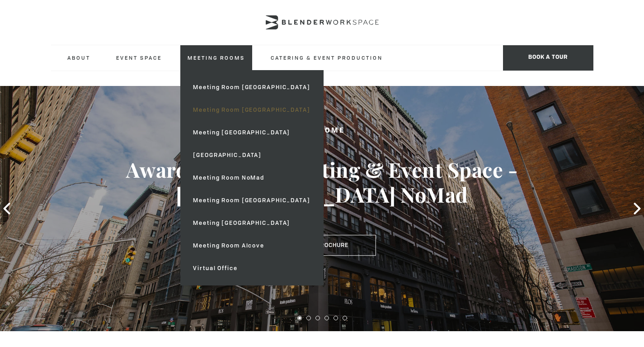
click at [214, 105] on link "Meeting Room [GEOGRAPHIC_DATA]" at bounding box center [251, 110] width 131 height 23
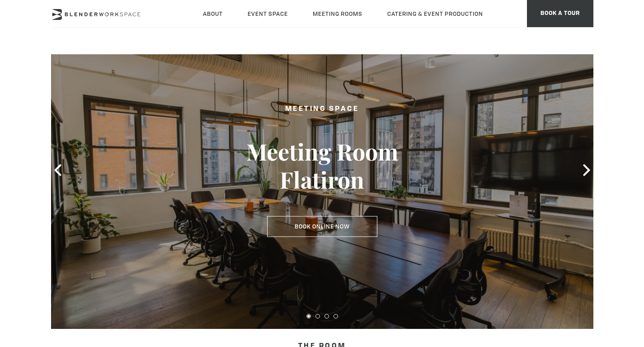
scroll to position [43, 0]
click at [587, 173] on icon at bounding box center [587, 170] width 12 height 12
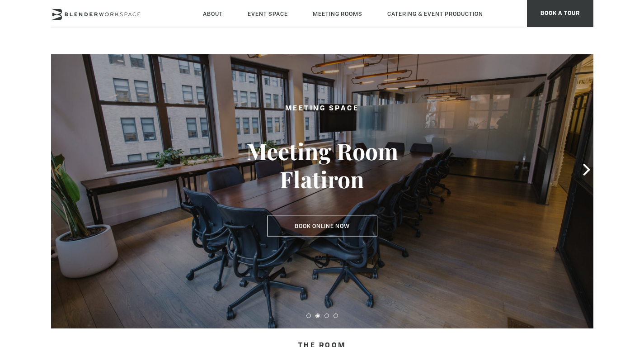
click at [57, 173] on icon at bounding box center [58, 170] width 12 height 12
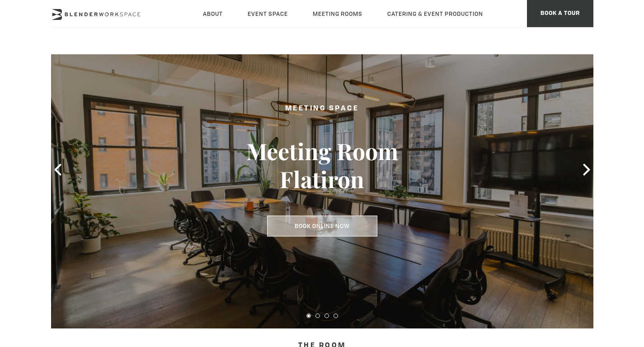
click at [298, 222] on link "Book Online Now" at bounding box center [322, 226] width 110 height 21
